Goal: Task Accomplishment & Management: Use online tool/utility

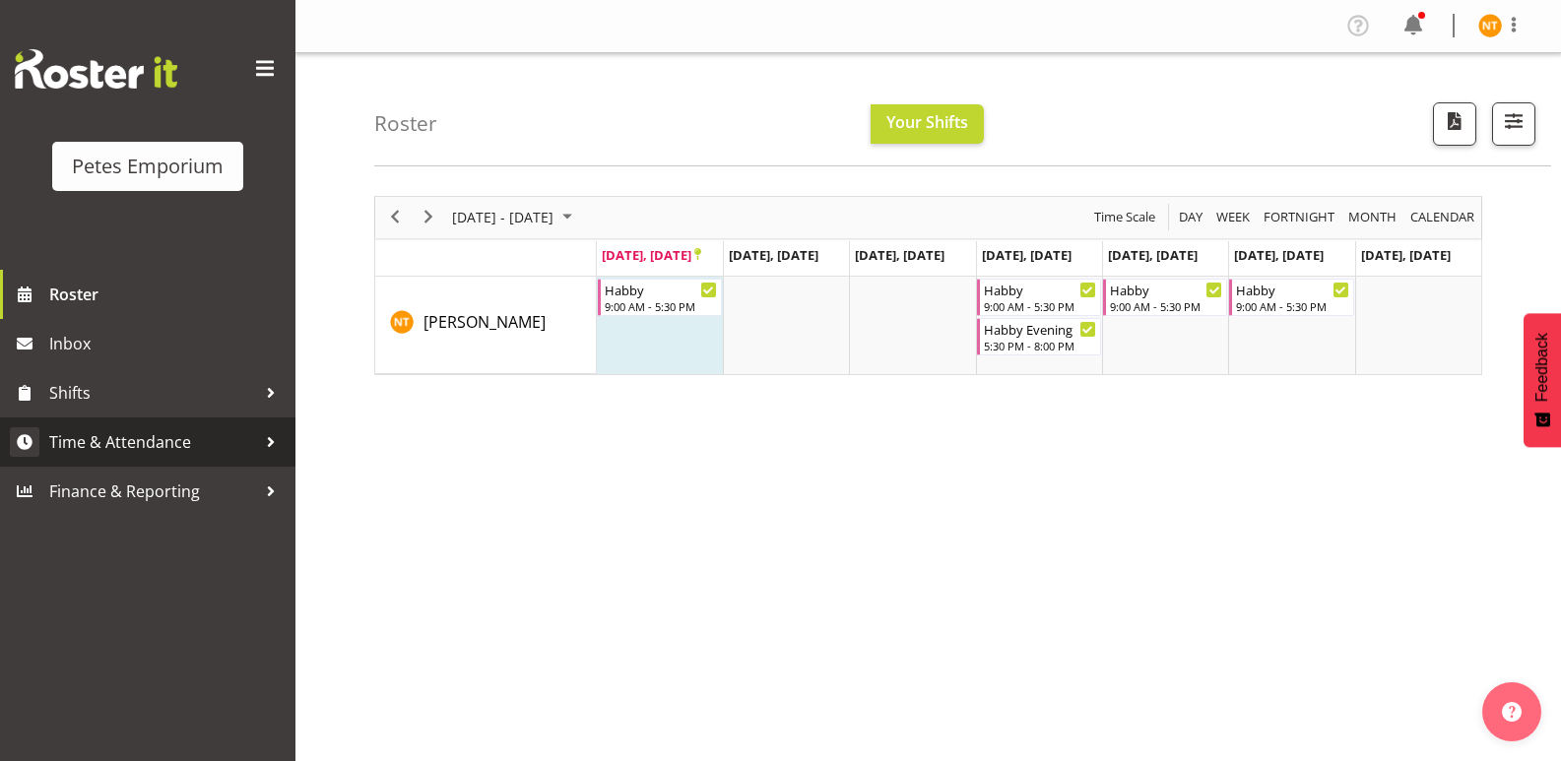
click at [119, 436] on span "Time & Attendance" at bounding box center [152, 442] width 207 height 30
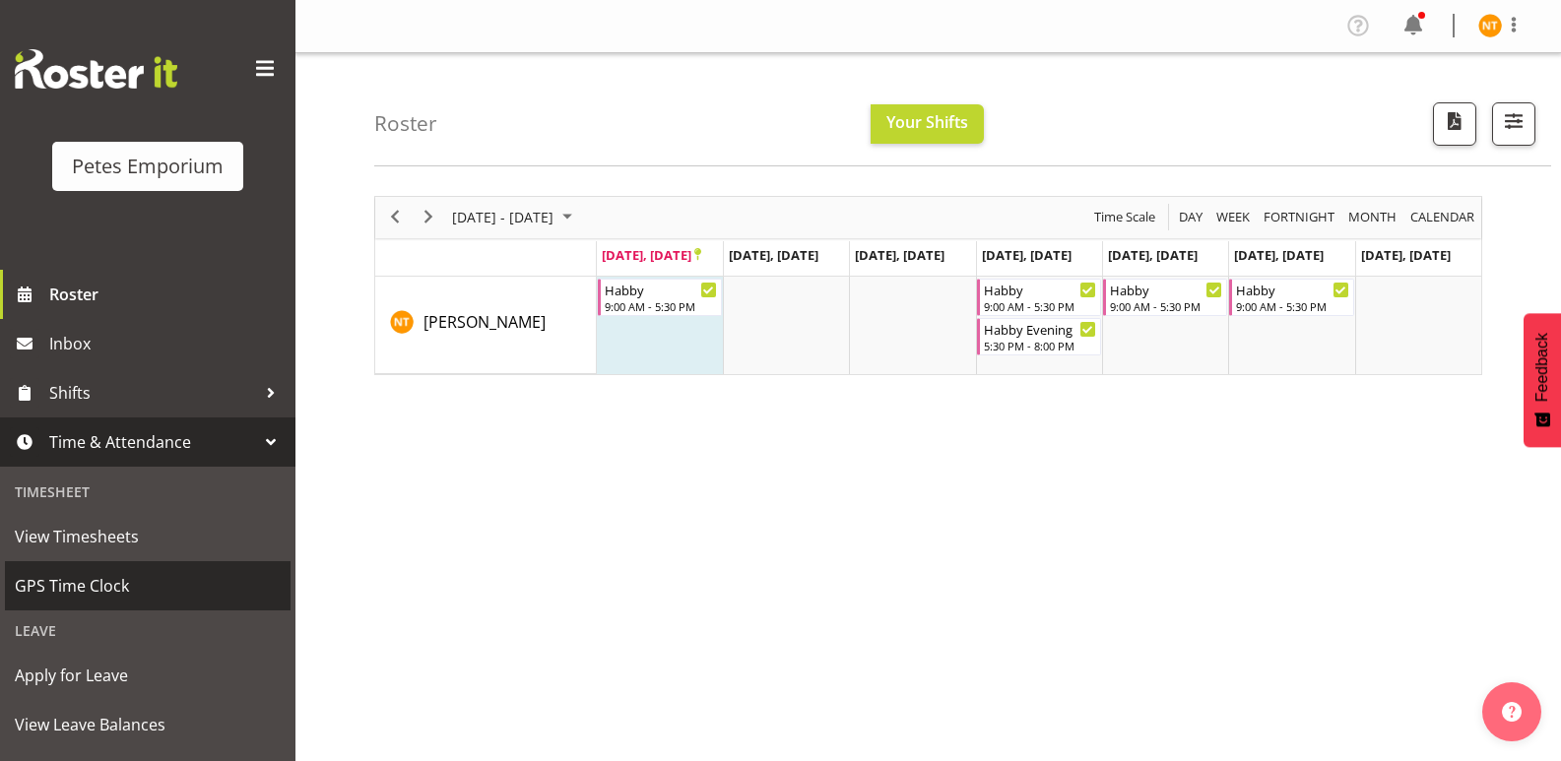
click at [72, 584] on span "GPS Time Clock" at bounding box center [148, 586] width 266 height 30
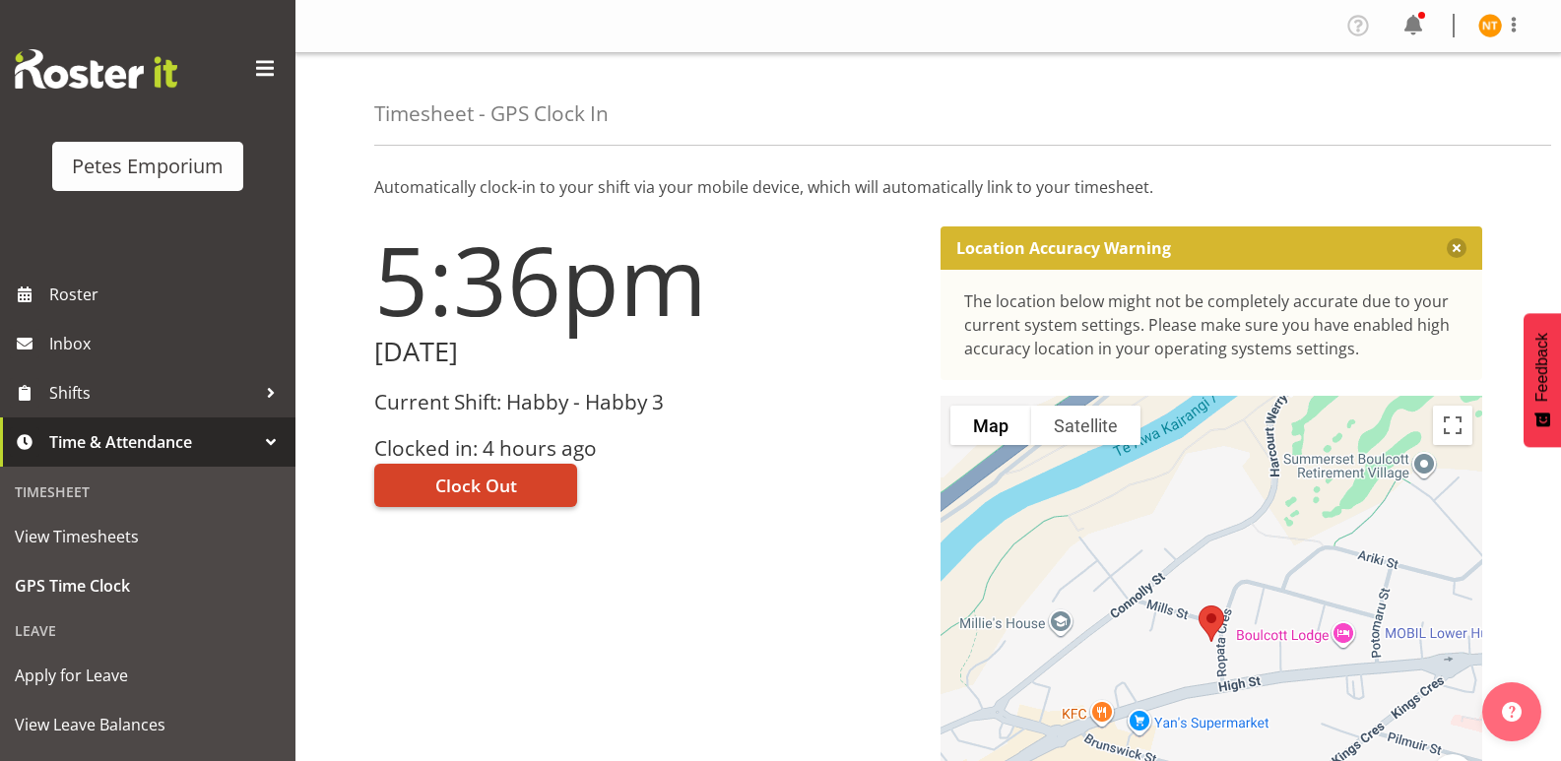
click at [470, 482] on span "Clock Out" at bounding box center [476, 486] width 82 height 26
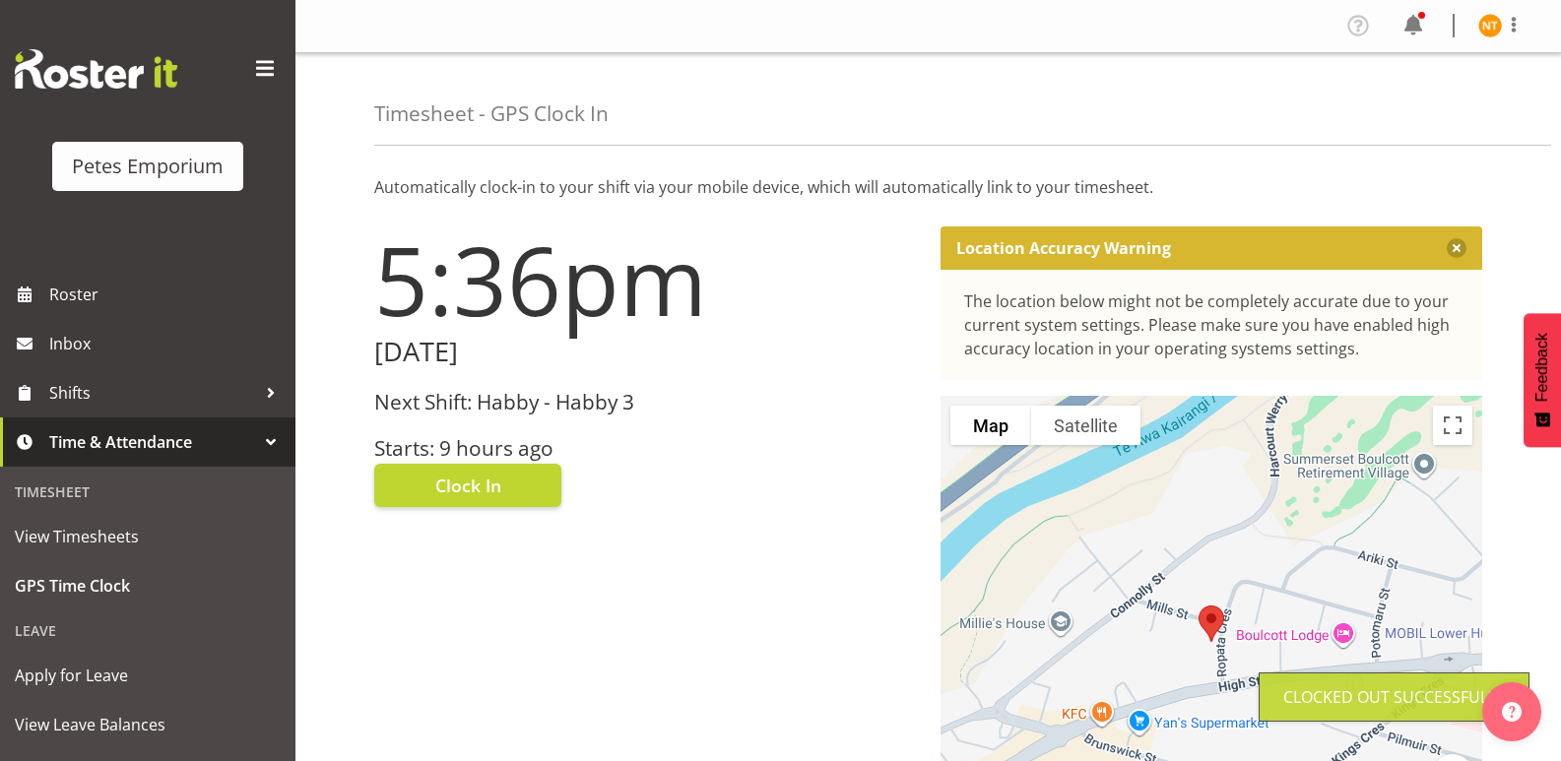
click at [1482, 27] on img at bounding box center [1490, 26] width 24 height 24
click at [1368, 107] on link "Log Out" at bounding box center [1431, 103] width 189 height 35
